Goal: Information Seeking & Learning: Learn about a topic

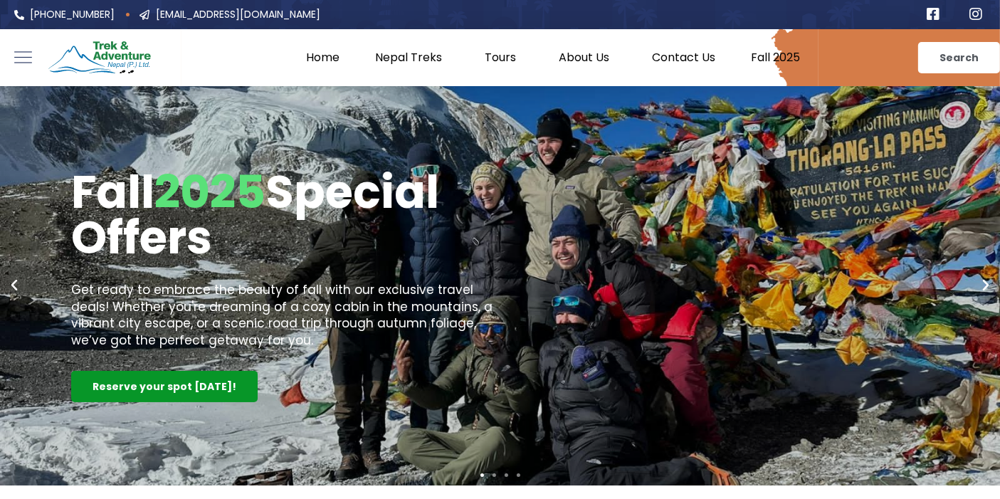
click at [199, 392] on div "Reserve your spot today!" at bounding box center [164, 386] width 186 height 31
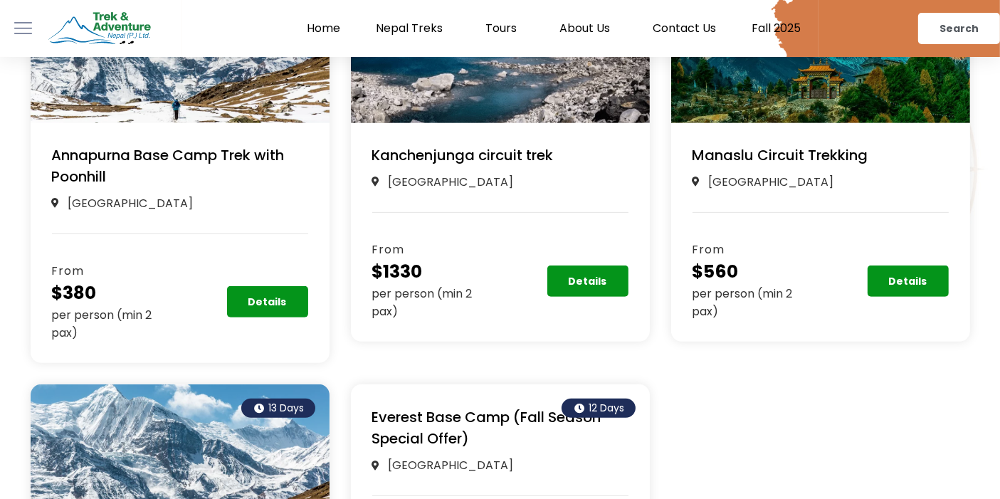
scroll to position [585, 0]
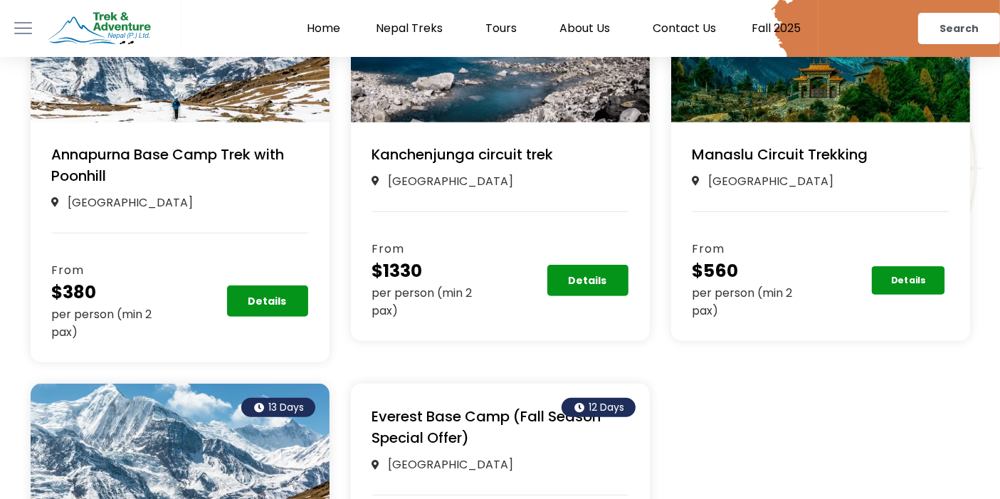
click at [919, 287] on link "Details" at bounding box center [907, 280] width 73 height 28
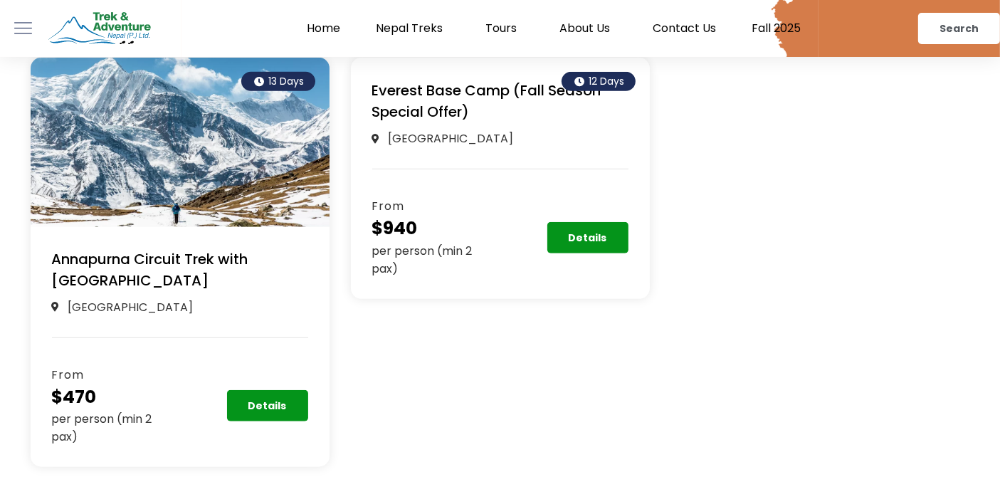
scroll to position [910, 0]
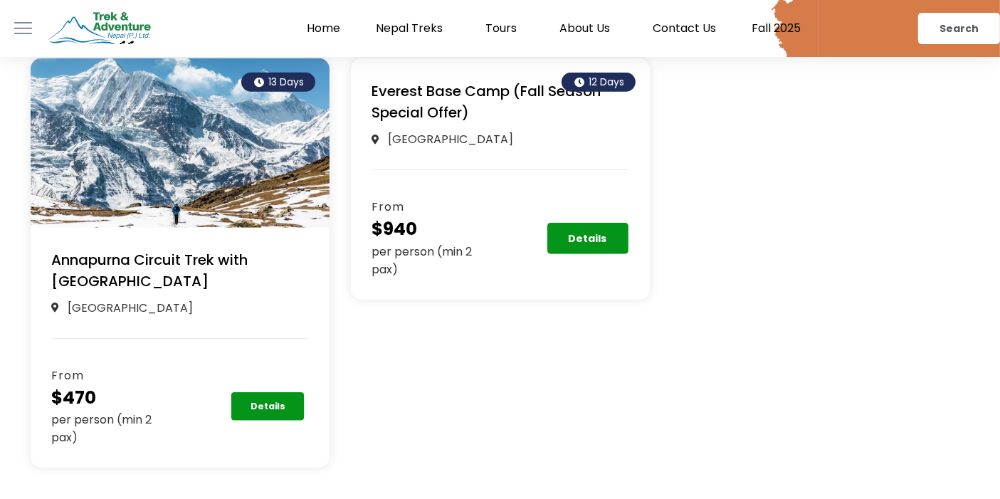
click at [267, 394] on link "Details" at bounding box center [267, 406] width 73 height 28
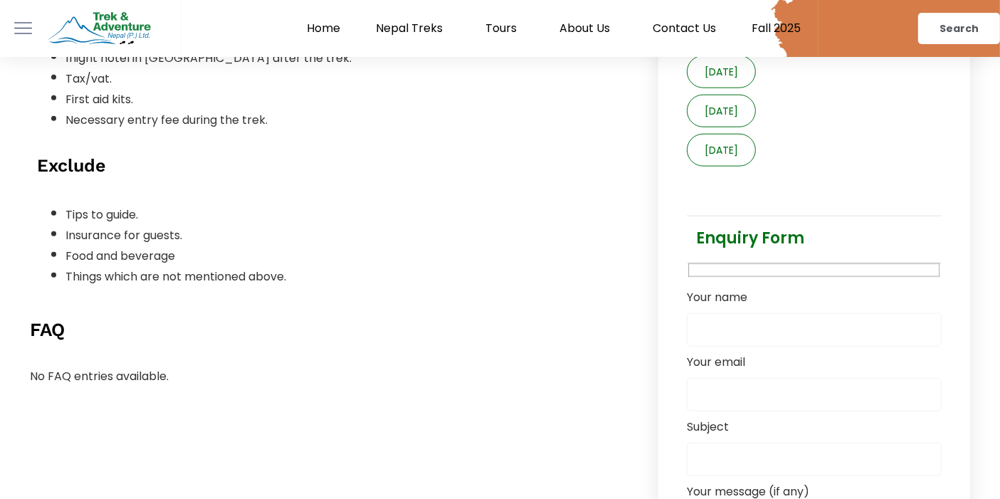
scroll to position [1665, 0]
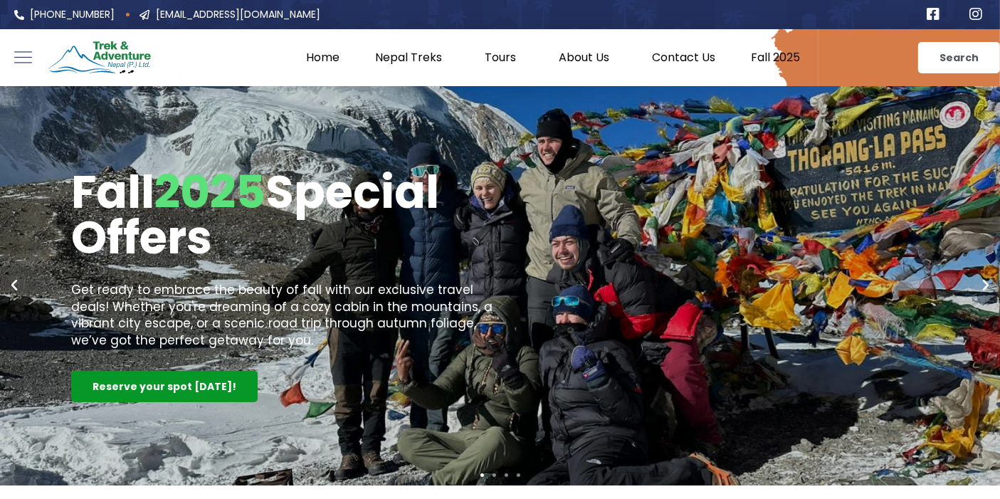
click at [174, 381] on div "Reserve your spot today!" at bounding box center [164, 386] width 186 height 31
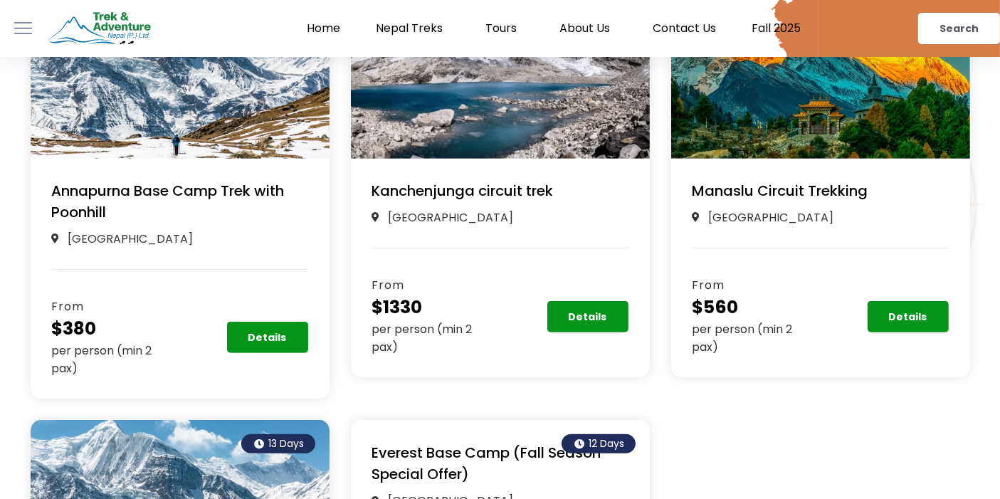
scroll to position [549, 0]
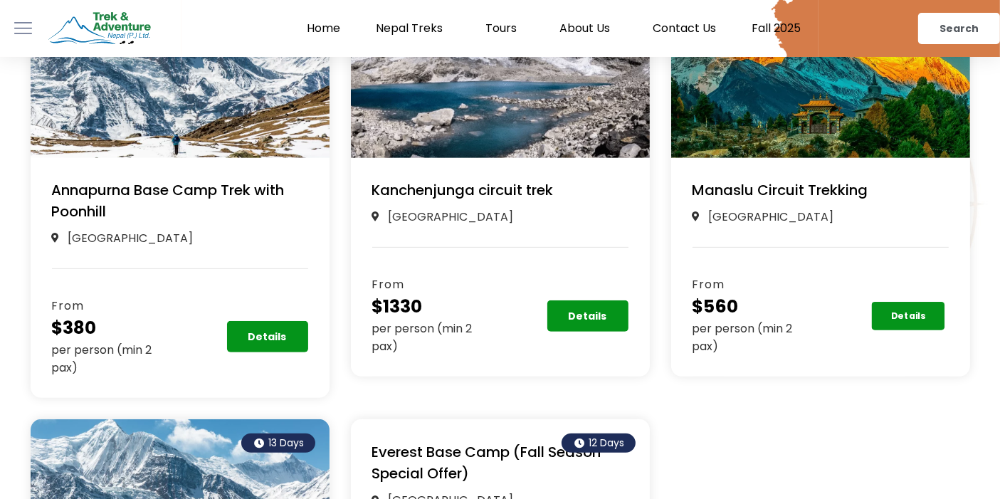
click at [901, 307] on link "Details" at bounding box center [907, 316] width 73 height 28
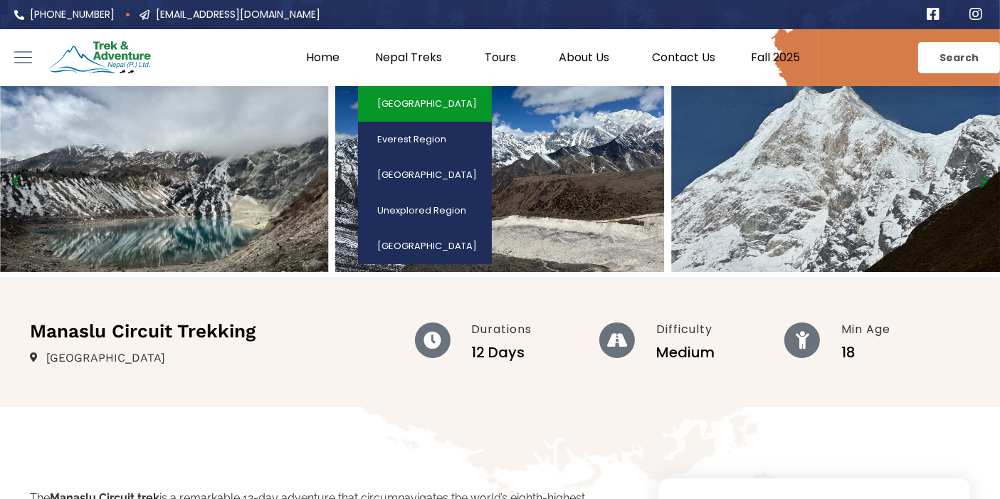
click at [430, 100] on link "[GEOGRAPHIC_DATA]" at bounding box center [425, 104] width 134 height 36
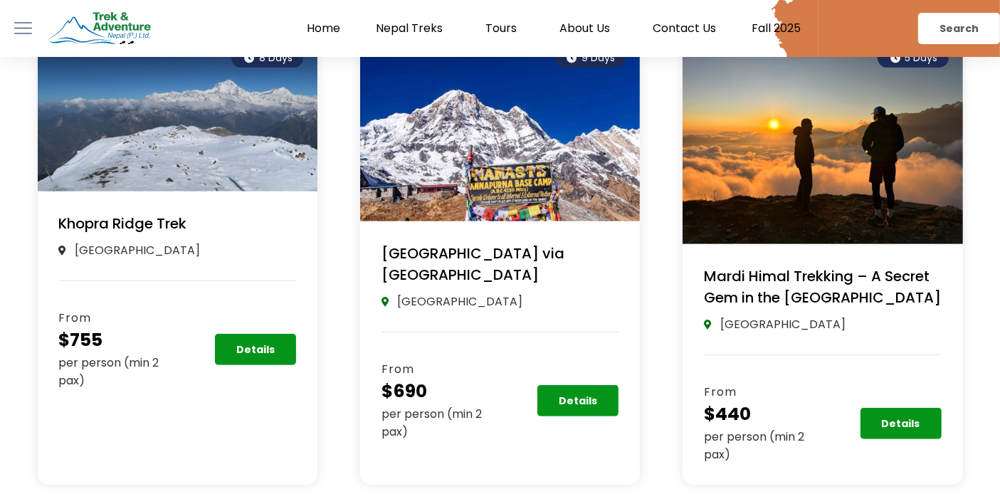
scroll to position [862, 0]
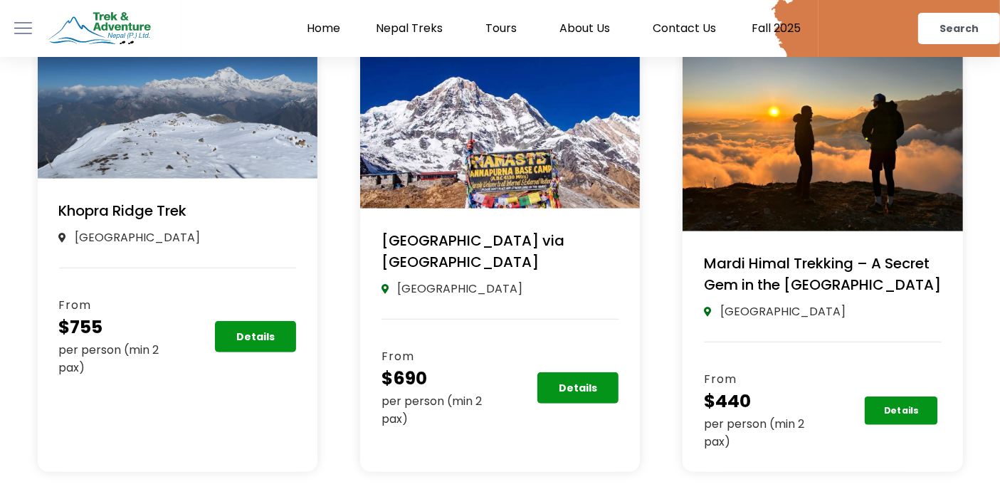
click at [882, 396] on link "Details" at bounding box center [900, 410] width 73 height 28
